Goal: Transaction & Acquisition: Book appointment/travel/reservation

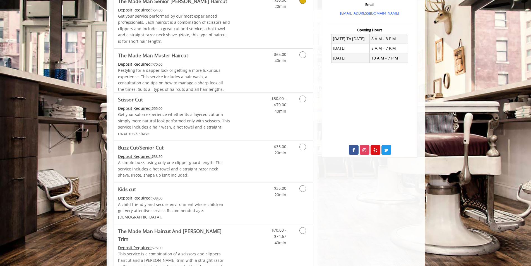
scroll to position [195, 0]
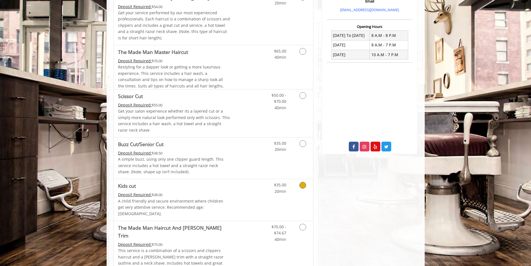
click at [306, 186] on icon "Grooming services" at bounding box center [302, 185] width 7 height 7
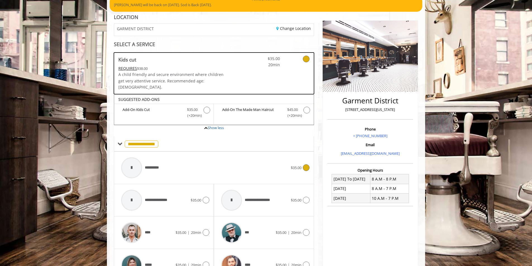
scroll to position [0, 0]
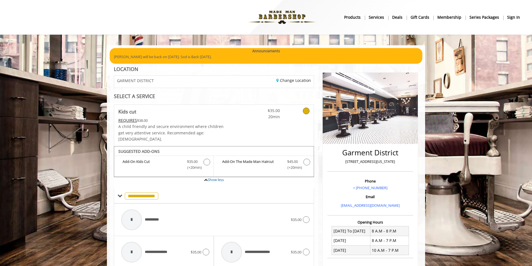
click at [201, 88] on div "**********" at bounding box center [214, 250] width 208 height 369
click at [194, 80] on div "GARMENT DISTRICT" at bounding box center [162, 82] width 104 height 12
click at [294, 83] on div "Change Location" at bounding box center [266, 82] width 104 height 12
click at [295, 80] on link "Change Location" at bounding box center [293, 80] width 35 height 5
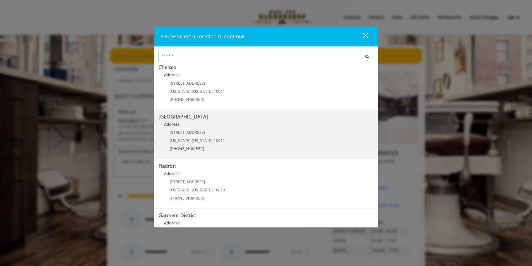
scroll to position [56, 0]
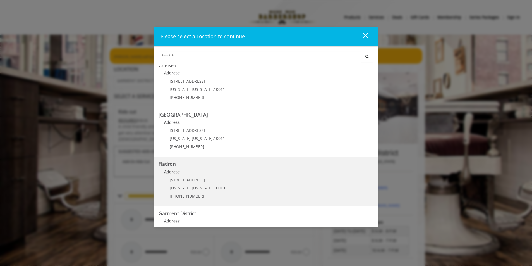
click at [182, 178] on span "[STREET_ADDRESS]" at bounding box center [187, 179] width 35 height 5
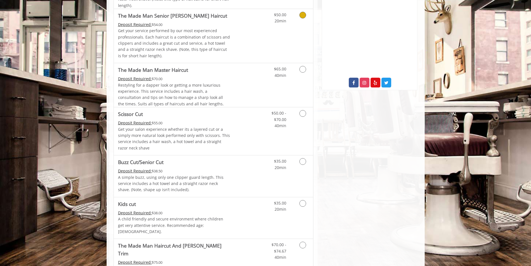
scroll to position [195, 0]
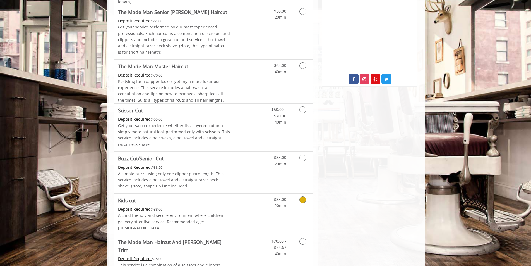
click at [306, 198] on icon "Grooming services" at bounding box center [302, 199] width 7 height 7
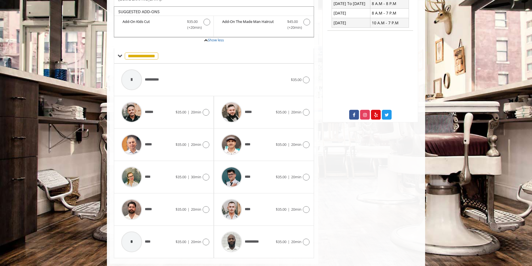
scroll to position [165, 0]
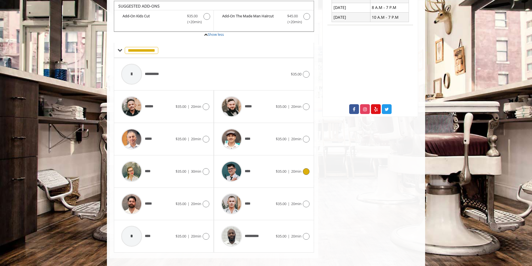
click at [305, 168] on div at bounding box center [305, 171] width 8 height 7
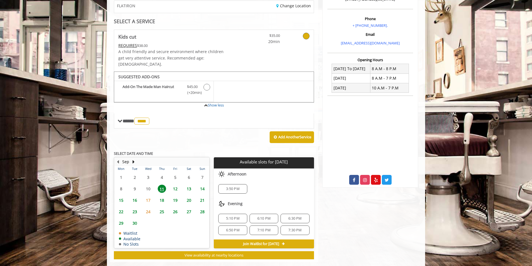
scroll to position [99, 0]
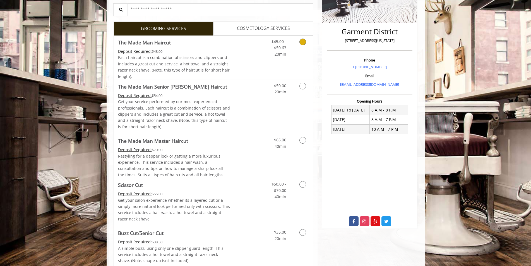
scroll to position [195, 0]
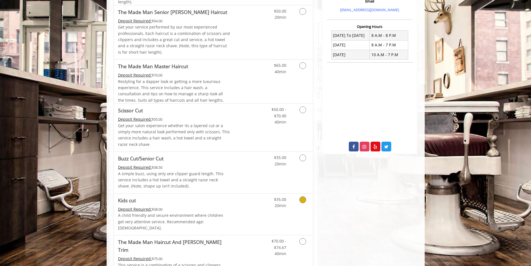
click at [302, 198] on icon "Grooming services" at bounding box center [302, 199] width 7 height 7
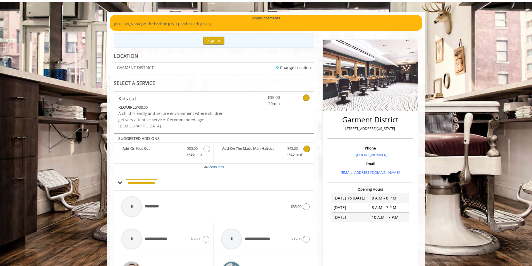
scroll to position [0, 0]
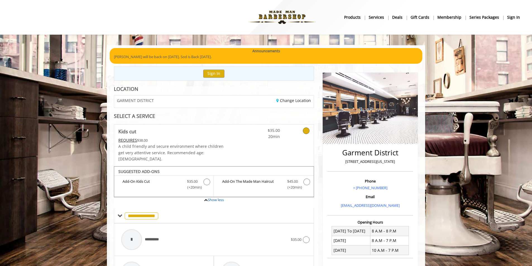
click at [291, 104] on div "Change Location" at bounding box center [266, 101] width 104 height 12
click at [292, 101] on link "Change Location" at bounding box center [293, 100] width 35 height 5
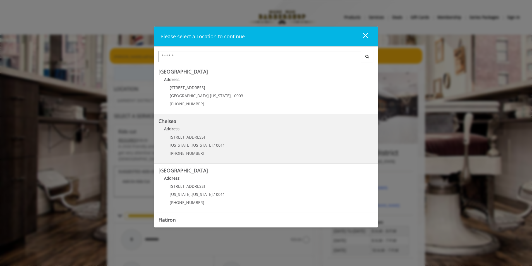
scroll to position [28, 0]
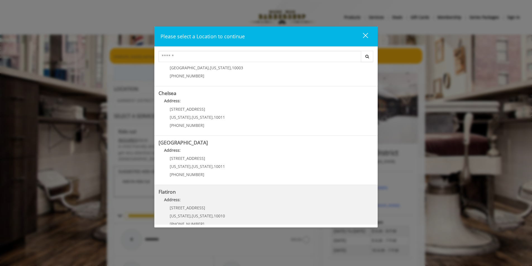
click at [214, 199] on "Address:" at bounding box center [266, 200] width 215 height 9
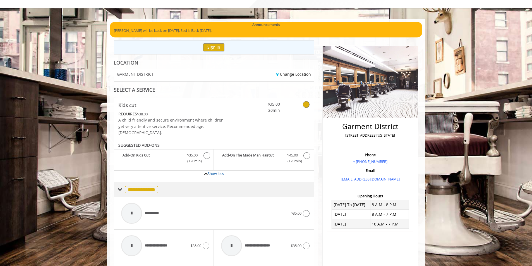
scroll to position [59, 0]
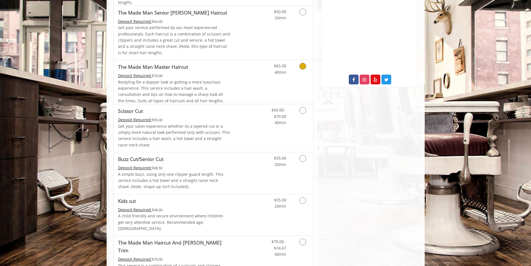
scroll to position [195, 0]
click at [303, 201] on icon "Grooming services" at bounding box center [302, 199] width 7 height 7
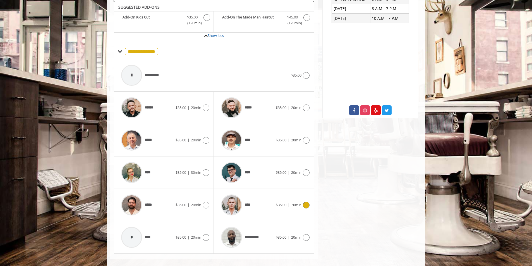
scroll to position [165, 0]
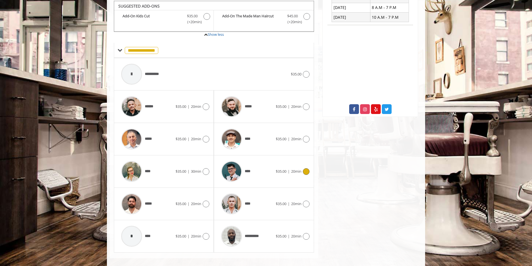
click at [291, 169] on span "20min" at bounding box center [296, 171] width 10 height 5
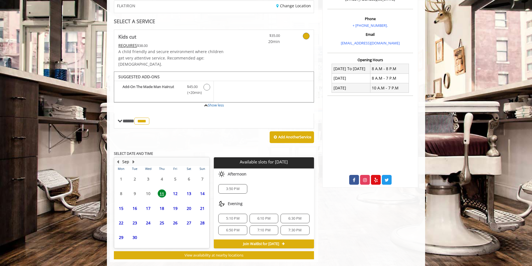
scroll to position [99, 0]
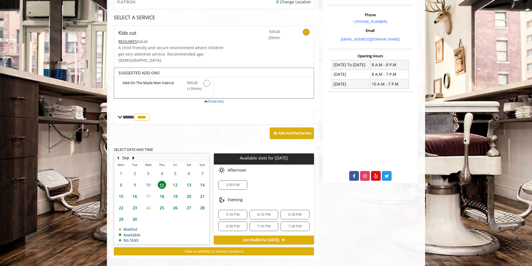
click at [234, 211] on div "5:10 PM" at bounding box center [232, 214] width 29 height 9
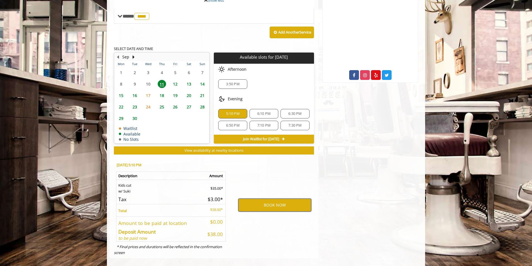
click at [255, 203] on button "BOOK NOW" at bounding box center [274, 204] width 73 height 13
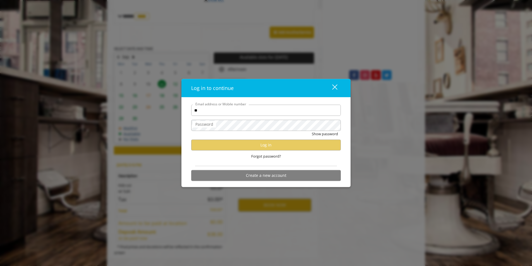
type input "*"
type input "**********"
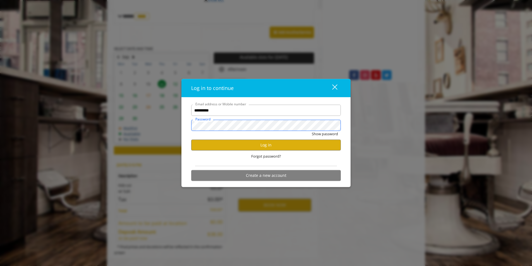
click at [312, 131] on button "Show password" at bounding box center [325, 134] width 26 height 6
click at [313, 131] on button "Hide password" at bounding box center [325, 134] width 25 height 6
click at [248, 147] on button "Log in" at bounding box center [266, 145] width 150 height 11
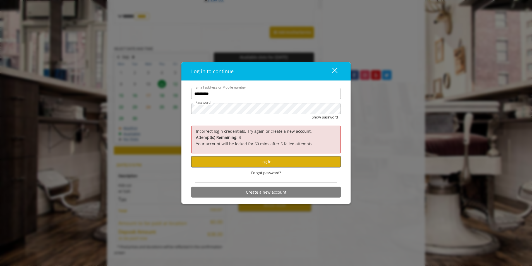
click at [297, 165] on button "Log in" at bounding box center [266, 161] width 150 height 11
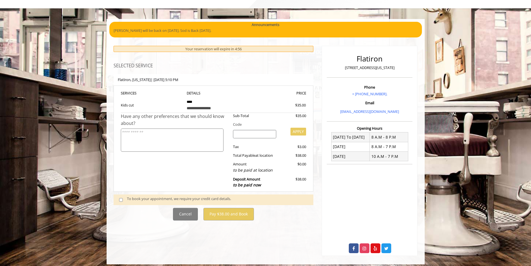
scroll to position [30, 0]
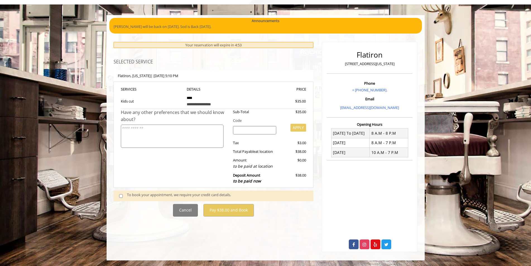
click at [160, 196] on div "To book your appointment, we require your credit card details." at bounding box center [217, 196] width 181 height 8
click at [136, 196] on div "To book your appointment, we require your credit card details." at bounding box center [217, 196] width 181 height 8
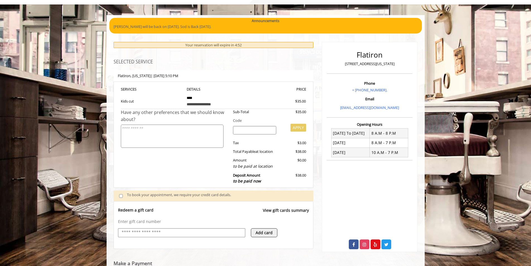
scroll to position [94, 0]
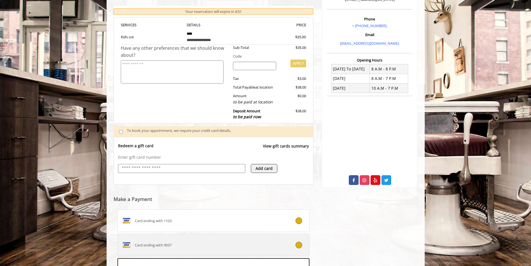
click at [138, 248] on span "Card ending with 9037" at bounding box center [153, 245] width 37 height 6
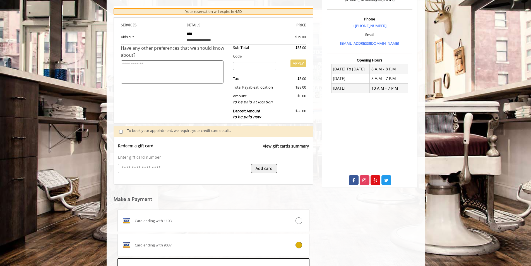
scroll to position [167, 0]
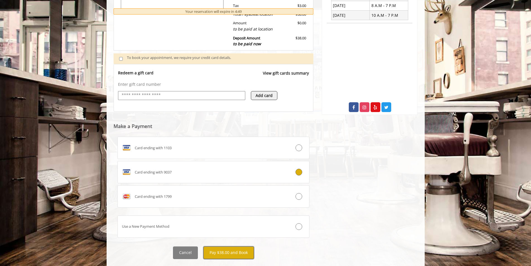
click at [222, 253] on button "Pay $38.00 and Book" at bounding box center [228, 252] width 51 height 13
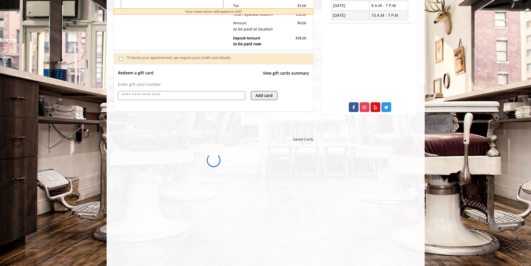
scroll to position [0, 0]
